Goal: Browse casually

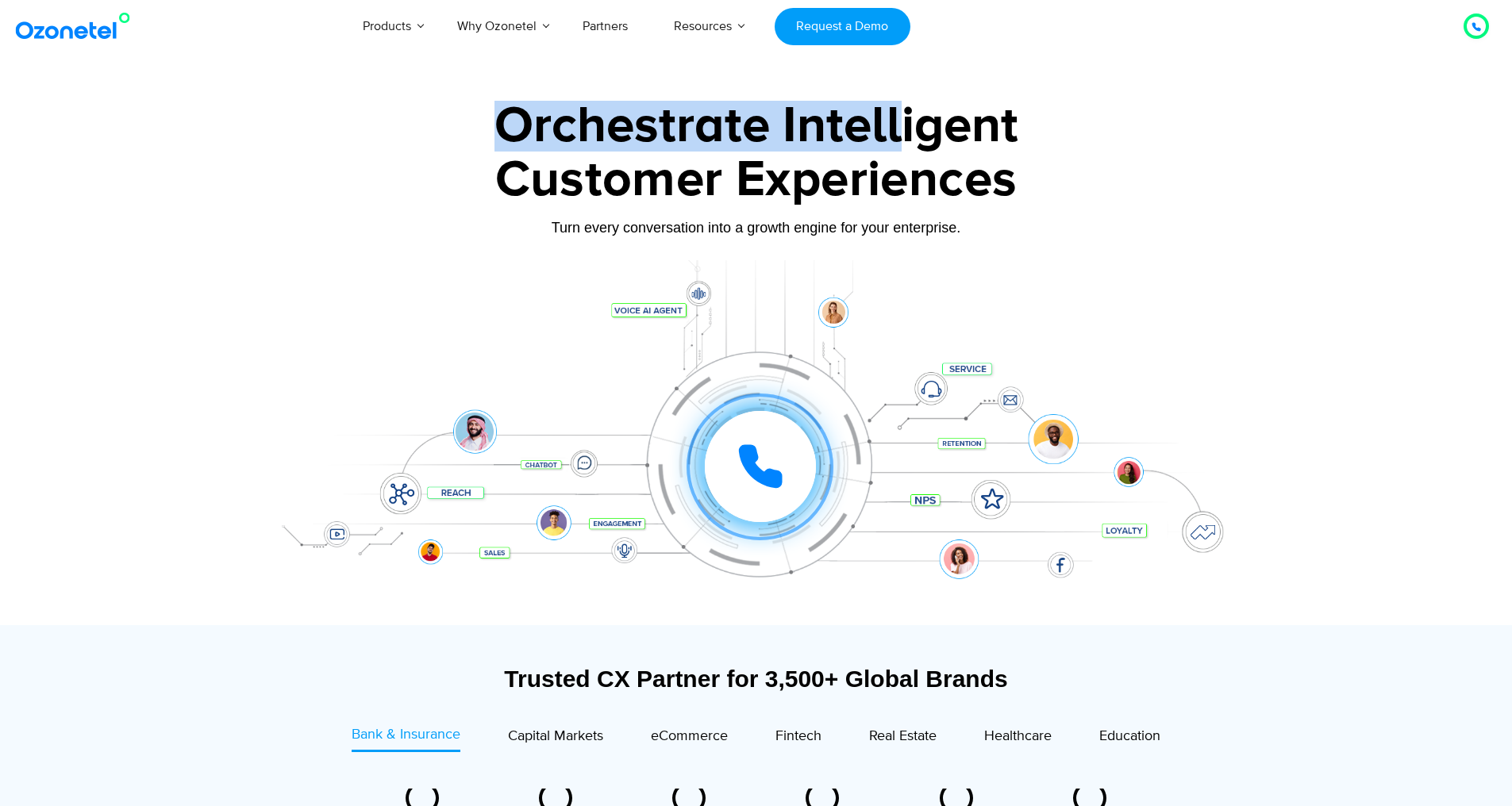
drag, startPoint x: 497, startPoint y: 120, endPoint x: 897, endPoint y: 142, distance: 400.6
click at [900, 142] on div "Orchestrate Intelligent" at bounding box center [756, 126] width 992 height 50
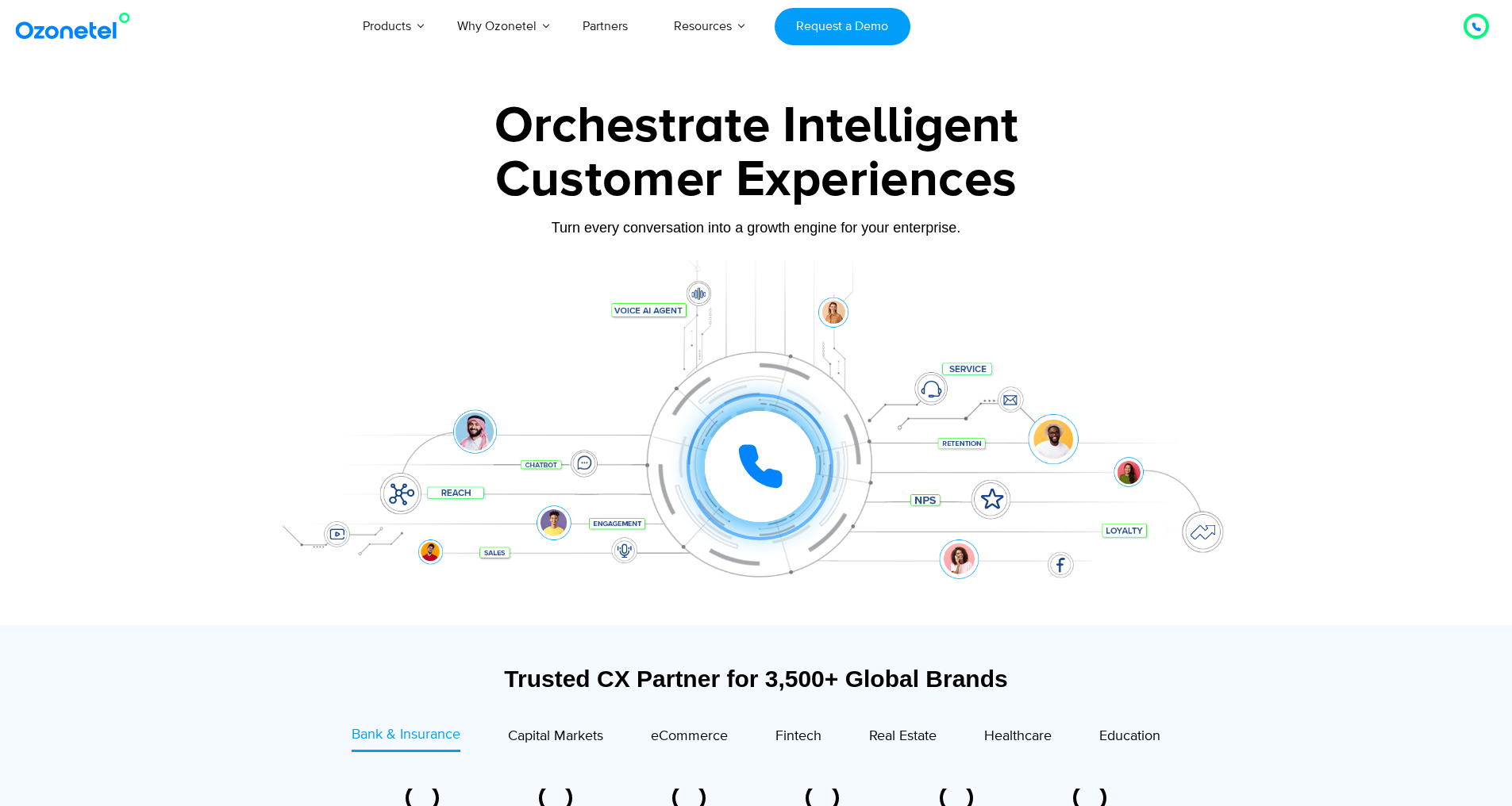
drag, startPoint x: 897, startPoint y: 142, endPoint x: 776, endPoint y: 130, distance: 121.6
click at [894, 145] on div "Customer Experiences" at bounding box center [756, 179] width 992 height 76
